Goal: Task Accomplishment & Management: Use online tool/utility

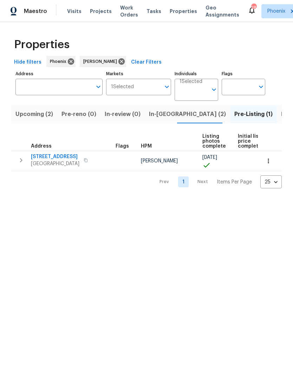
click at [21, 113] on span "Upcoming (2)" at bounding box center [34, 114] width 38 height 10
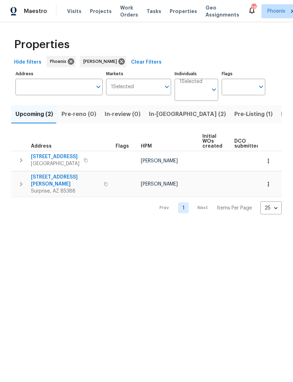
click at [159, 113] on span "In-reno (2)" at bounding box center [187, 114] width 77 height 10
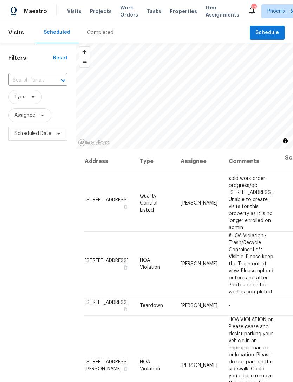
click at [15, 115] on span "Assignee" at bounding box center [24, 115] width 21 height 7
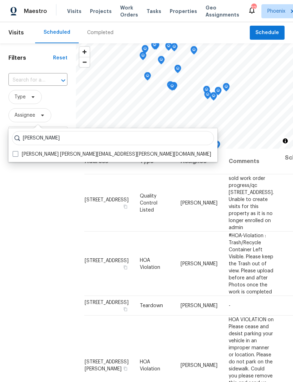
type input "Brian born"
click at [49, 153] on label "Brian Borntrager brian.borntrager@opendoor.com" at bounding box center [112, 154] width 198 height 7
click at [17, 153] on input "Brian Borntrager brian.borntrager@opendoor.com" at bounding box center [15, 153] width 5 height 5
checkbox input "true"
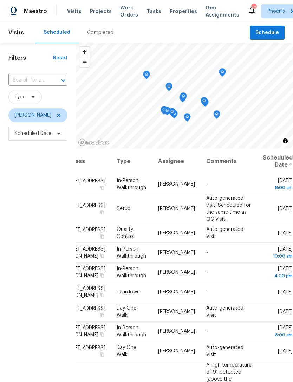
scroll to position [0, 61]
click at [18, 170] on div "Filters Reset ​ Type Brian Borntrager Scheduled Date" at bounding box center [38, 248] width 76 height 411
click at [20, 134] on span "Scheduled Date" at bounding box center [32, 133] width 37 height 7
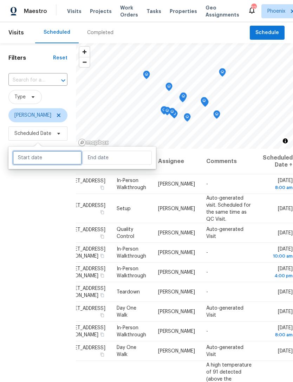
click at [25, 152] on input "text" at bounding box center [47, 158] width 69 height 14
select select "8"
select select "2025"
select select "9"
select select "2025"
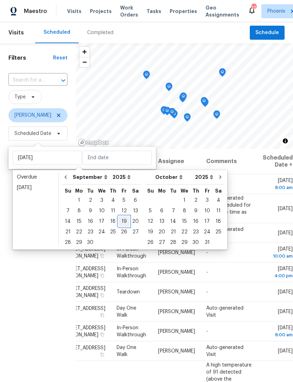
click at [123, 221] on div "19" at bounding box center [123, 221] width 11 height 10
type input "Fri, Sep 19"
click at [122, 221] on div "19" at bounding box center [123, 221] width 11 height 10
type input "Fri, Sep 19"
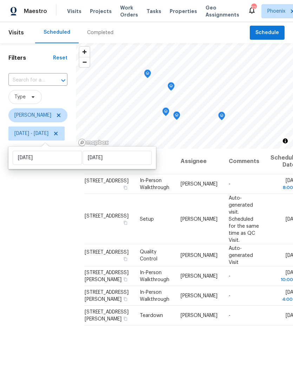
click at [31, 239] on div "Filters Reset ​ Type Brian Borntrager Fri, Sep 19 - Fri, Sep 19" at bounding box center [38, 248] width 76 height 411
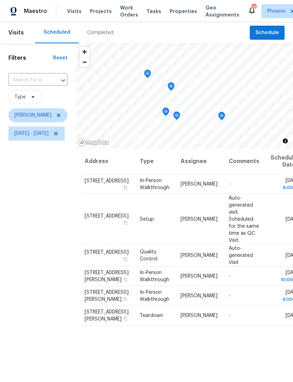
click at [36, 215] on div "Filters Reset ​ Type Brian Borntrager Fri, Sep 19 - Fri, Sep 19" at bounding box center [38, 248] width 76 height 411
click at [165, 117] on icon "Map marker" at bounding box center [162, 116] width 6 height 8
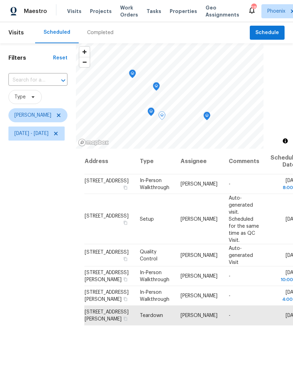
click at [210, 115] on icon "Map marker" at bounding box center [207, 116] width 6 height 8
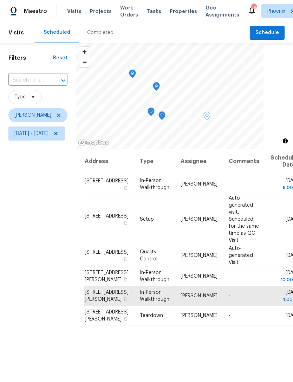
click at [163, 116] on icon "Map marker" at bounding box center [162, 116] width 2 height 2
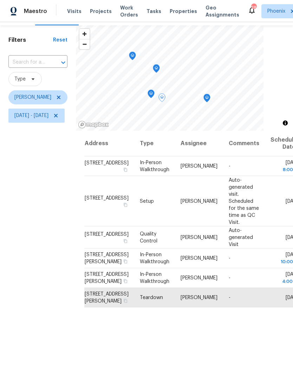
scroll to position [18, 0]
click at [154, 94] on icon "Map marker" at bounding box center [151, 94] width 6 height 8
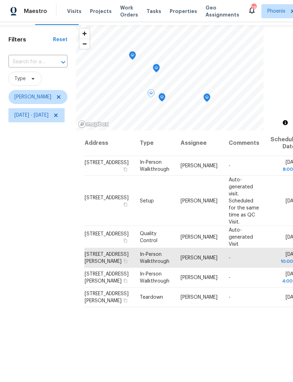
click at [157, 69] on icon "Map marker" at bounding box center [156, 68] width 2 height 2
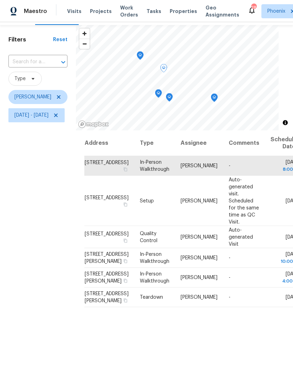
click at [172, 96] on icon "Map marker" at bounding box center [169, 97] width 6 height 8
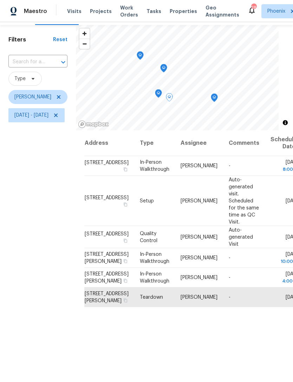
click at [143, 54] on icon "Map marker" at bounding box center [140, 56] width 6 height 8
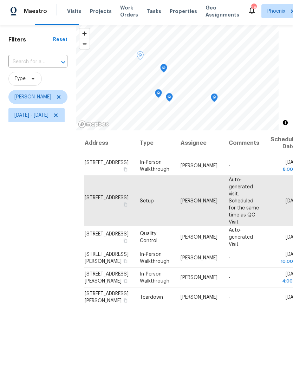
click at [167, 66] on icon "Map marker" at bounding box center [164, 68] width 6 height 8
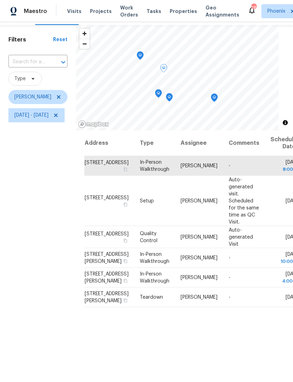
click at [162, 92] on icon "Map marker" at bounding box center [158, 94] width 6 height 8
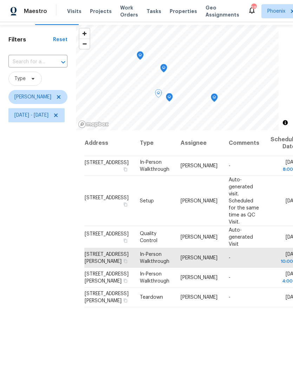
click at [172, 97] on icon "Map marker" at bounding box center [169, 97] width 6 height 8
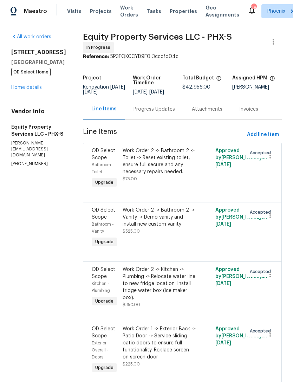
click at [23, 91] on div "[STREET_ADDRESS] OD Select Home Home details" at bounding box center [38, 70] width 55 height 42
click at [145, 108] on div "Progress Updates" at bounding box center [154, 109] width 41 height 7
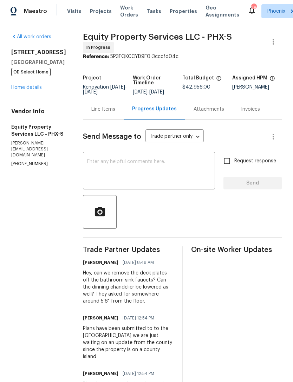
click at [91, 106] on div "Line Items" at bounding box center [103, 109] width 24 height 7
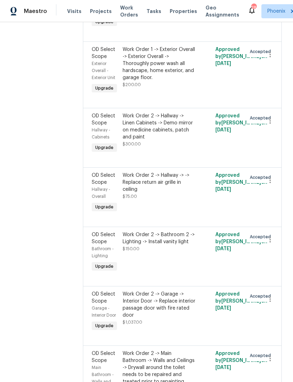
scroll to position [2574, 0]
